Goal: Book appointment/travel/reservation

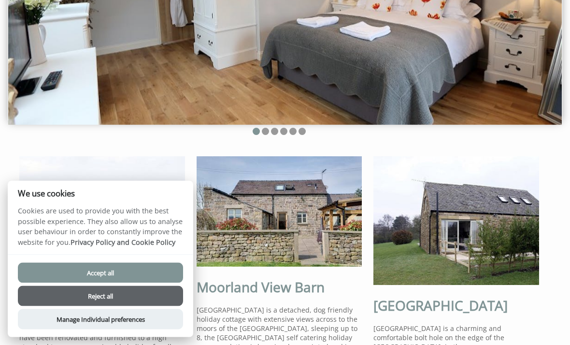
scroll to position [132, 0]
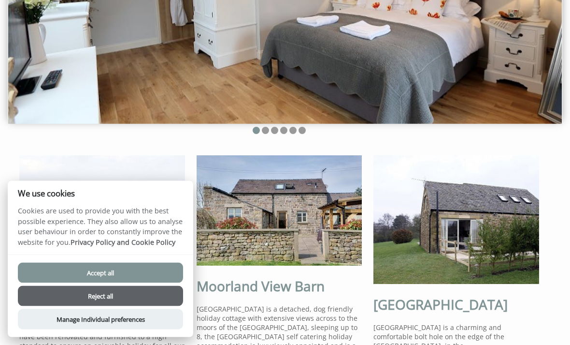
click at [167, 283] on button "Accept all" at bounding box center [100, 272] width 165 height 20
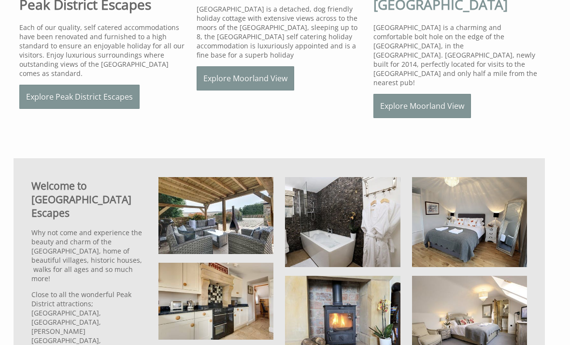
scroll to position [433, 0]
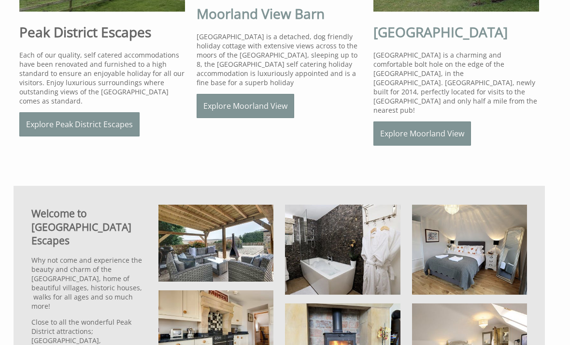
click at [277, 118] on link "Explore Moorland View" at bounding box center [246, 106] width 98 height 24
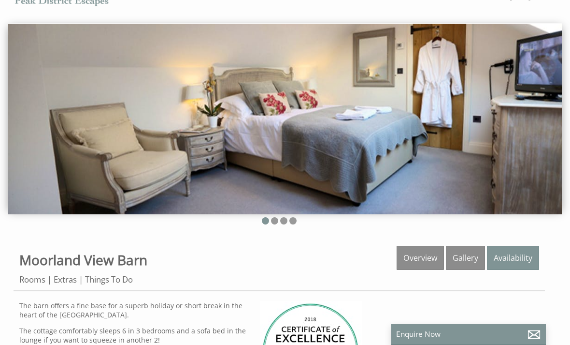
scroll to position [48, 0]
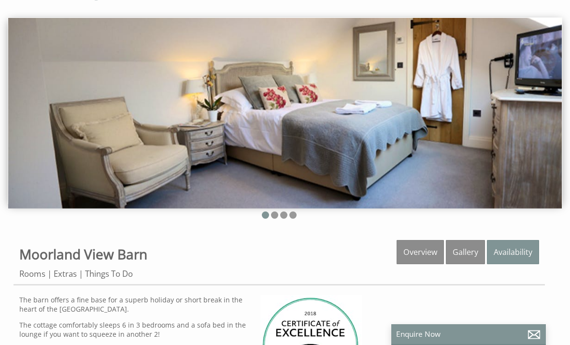
click at [514, 260] on link "Availability" at bounding box center [513, 252] width 52 height 24
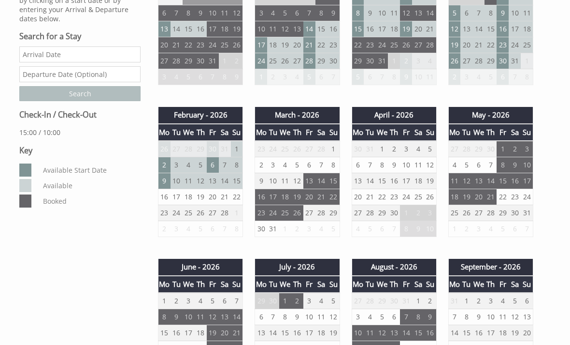
scroll to position [389, 0]
click at [404, 213] on td "1" at bounding box center [406, 213] width 12 height 16
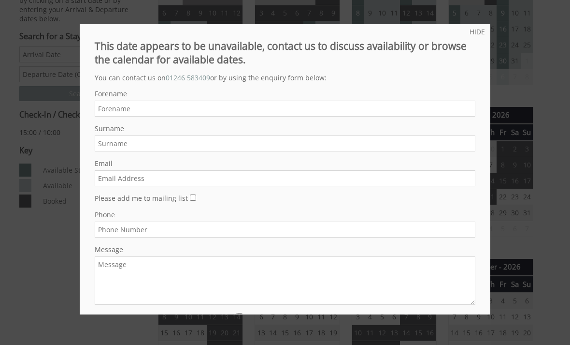
click at [525, 62] on div at bounding box center [285, 172] width 570 height 345
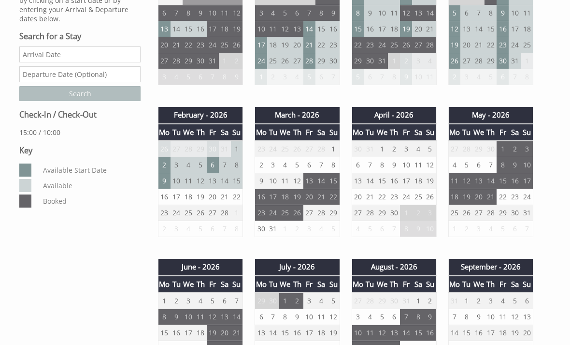
scroll to position [372, 0]
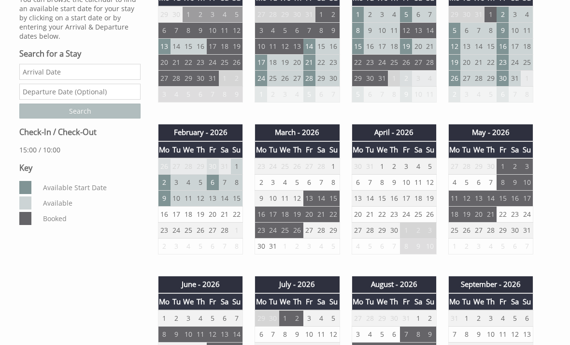
click at [175, 202] on td "10" at bounding box center [177, 198] width 12 height 16
click at [237, 202] on td "15" at bounding box center [237, 198] width 12 height 16
click at [177, 198] on td "10" at bounding box center [177, 198] width 12 height 16
click at [165, 200] on td "9" at bounding box center [164, 198] width 12 height 16
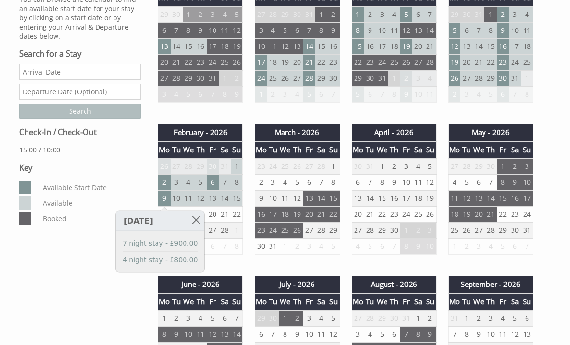
click at [204, 220] on link at bounding box center [195, 219] width 17 height 17
